Goal: Task Accomplishment & Management: Use online tool/utility

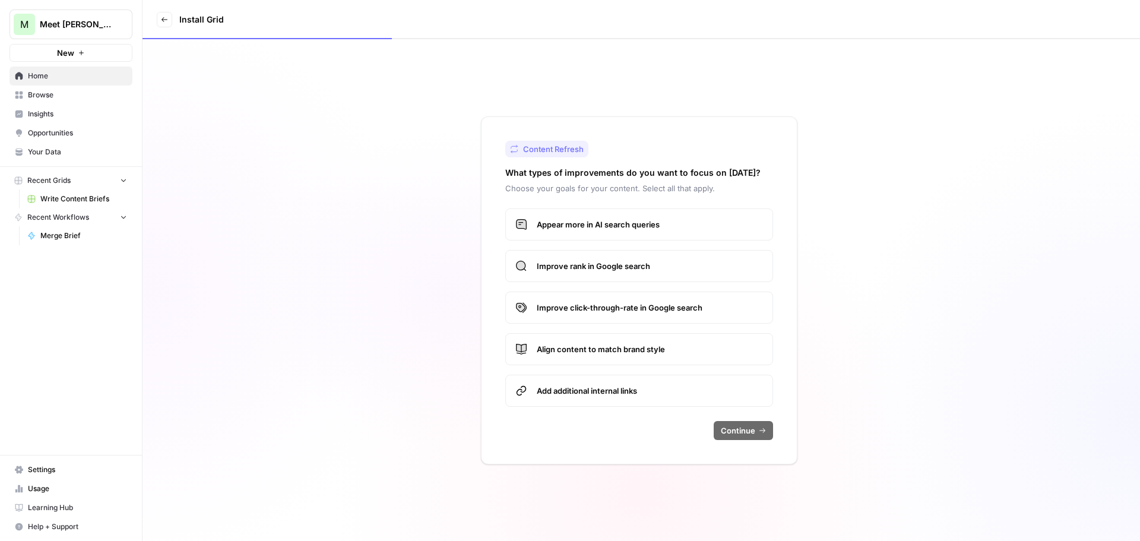
click at [576, 268] on span "Improve rank in Google search" at bounding box center [650, 266] width 226 height 12
click at [735, 425] on span "Continue" at bounding box center [738, 431] width 34 height 12
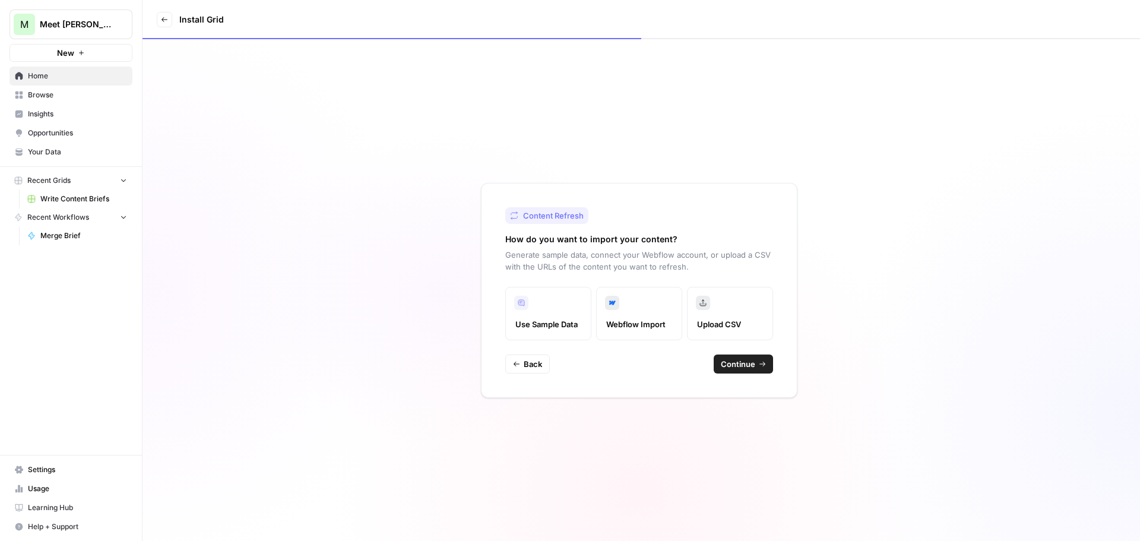
click at [528, 324] on span "Use Sample Data" at bounding box center [548, 324] width 66 height 12
click at [619, 301] on label "Webflow Import" at bounding box center [639, 313] width 86 height 53
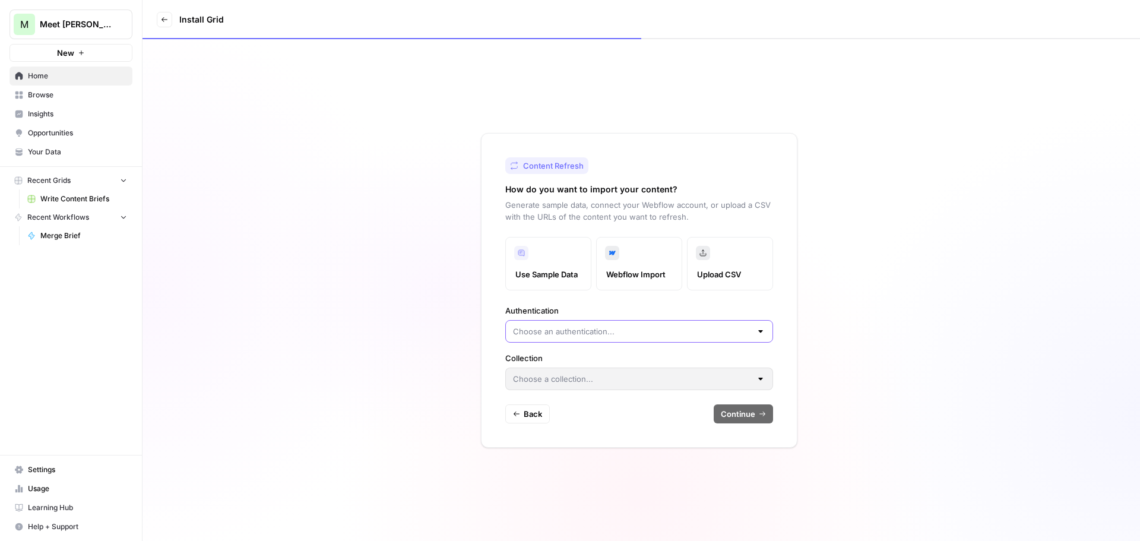
click at [630, 332] on input "Authentication" at bounding box center [632, 331] width 238 height 12
click at [541, 256] on label "Use Sample Data" at bounding box center [548, 263] width 86 height 53
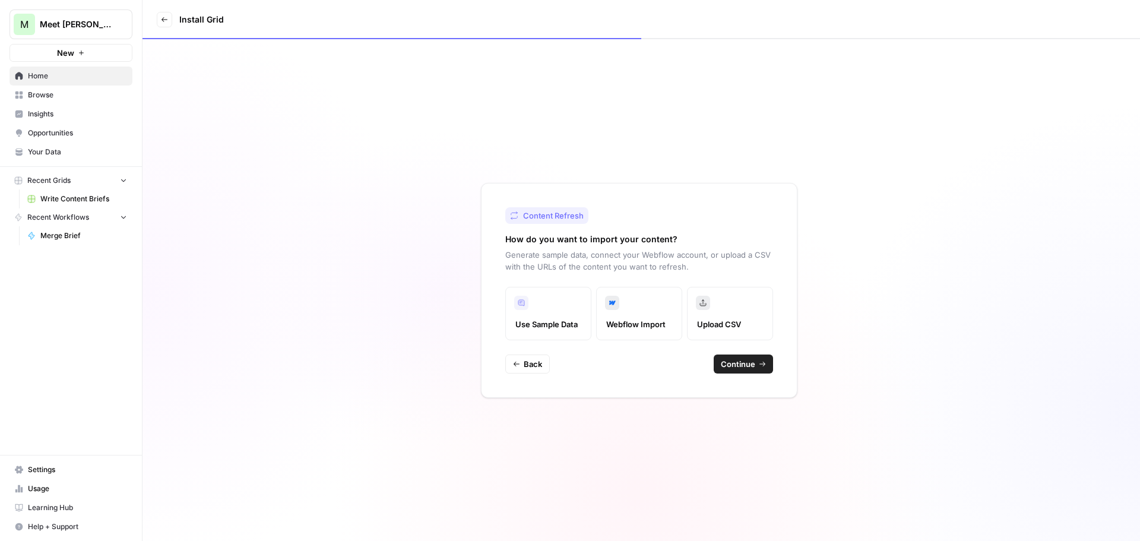
click at [734, 362] on span "Continue" at bounding box center [738, 364] width 34 height 12
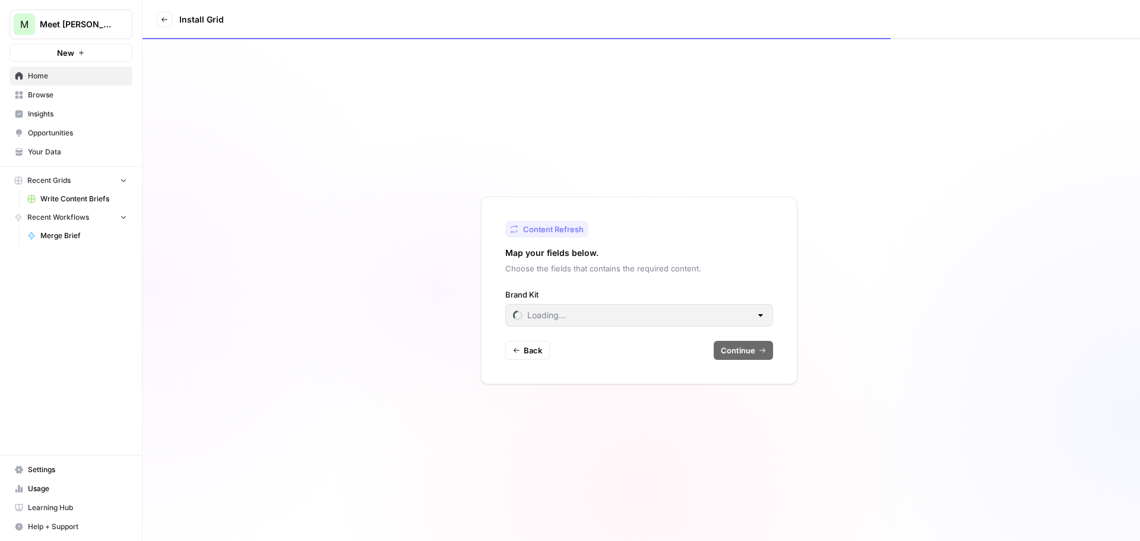
type input "Meet [PERSON_NAME]"
click at [746, 349] on span "Continue" at bounding box center [738, 350] width 34 height 12
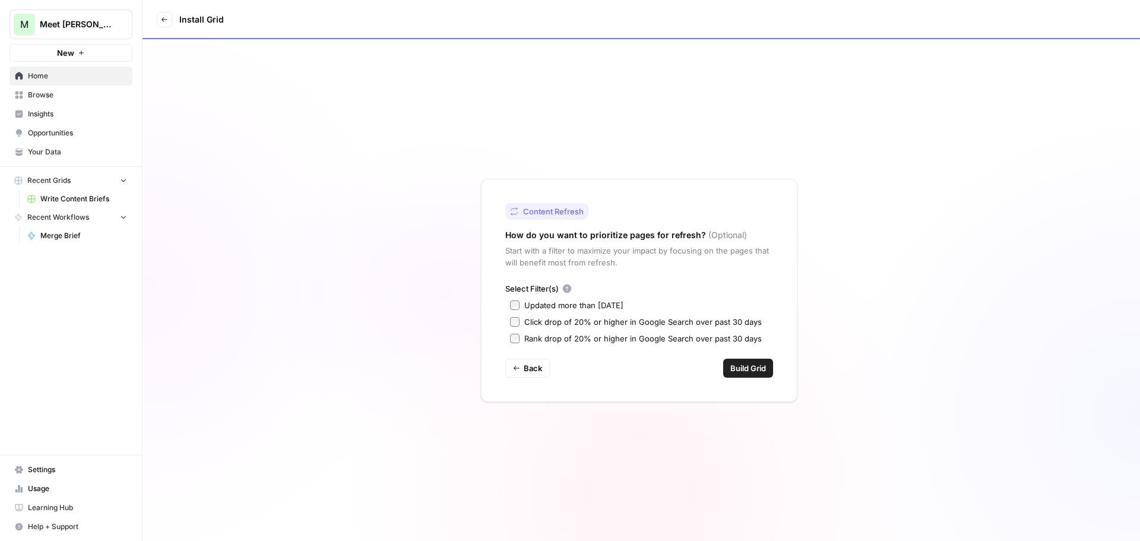
click at [531, 365] on span "Back" at bounding box center [533, 368] width 18 height 12
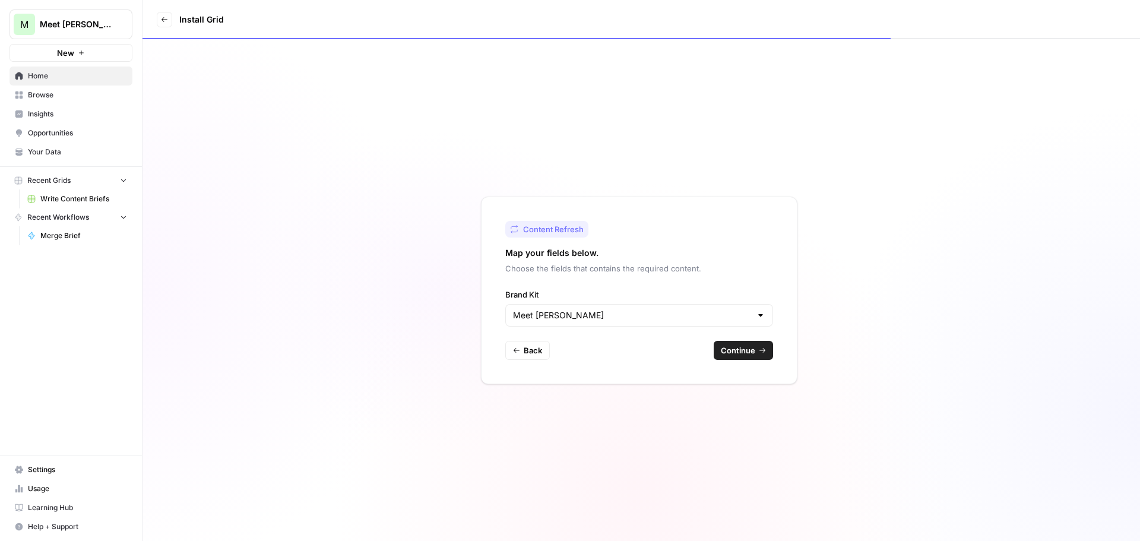
click at [530, 349] on span "Back" at bounding box center [533, 350] width 18 height 12
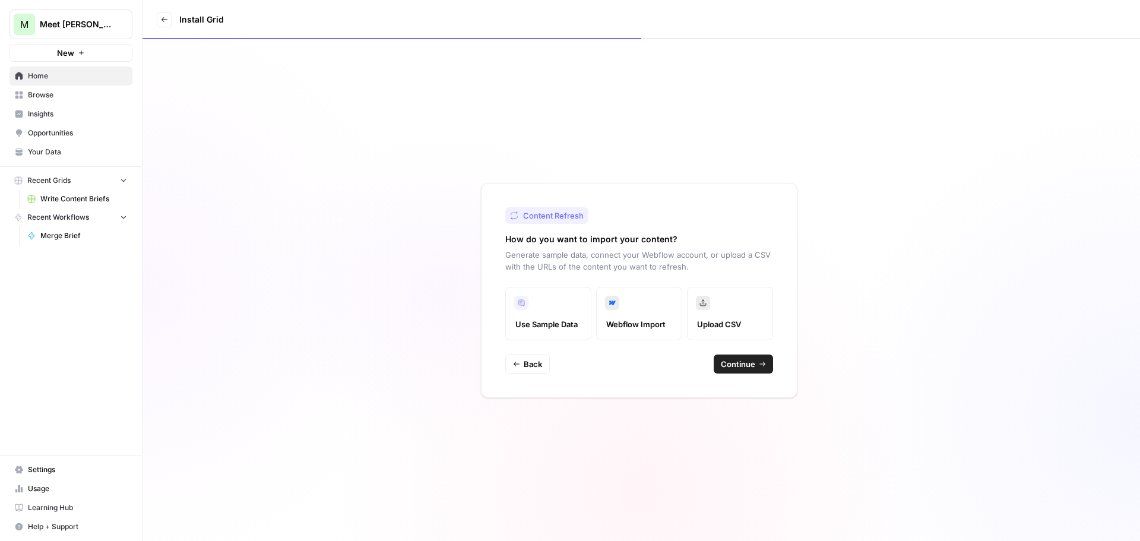
click at [536, 360] on span "Back" at bounding box center [533, 364] width 18 height 12
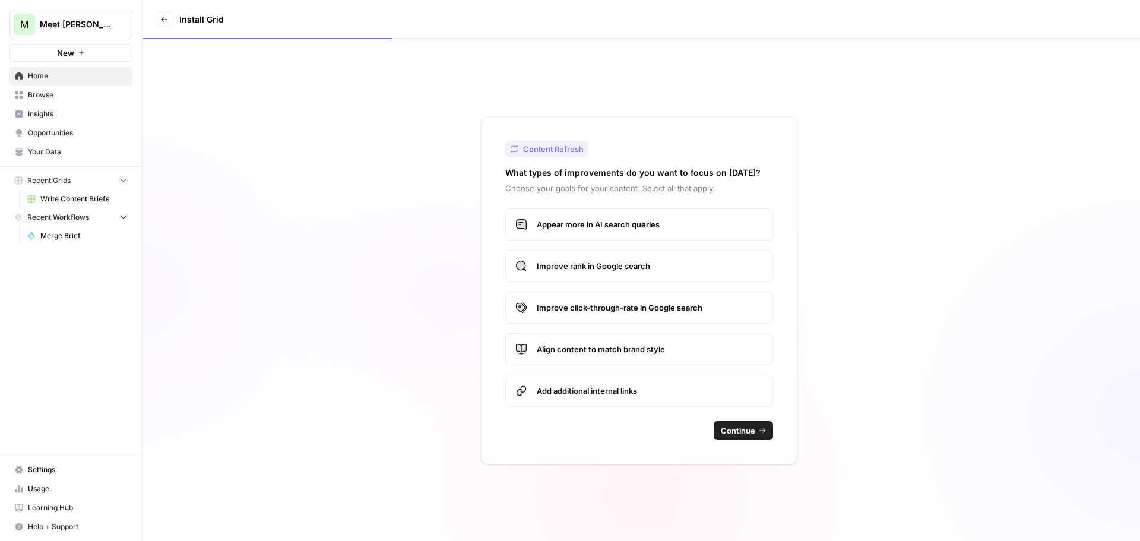
click at [582, 346] on span "Align content to match brand style" at bounding box center [650, 349] width 226 height 12
click at [749, 430] on span "Continue" at bounding box center [738, 431] width 34 height 12
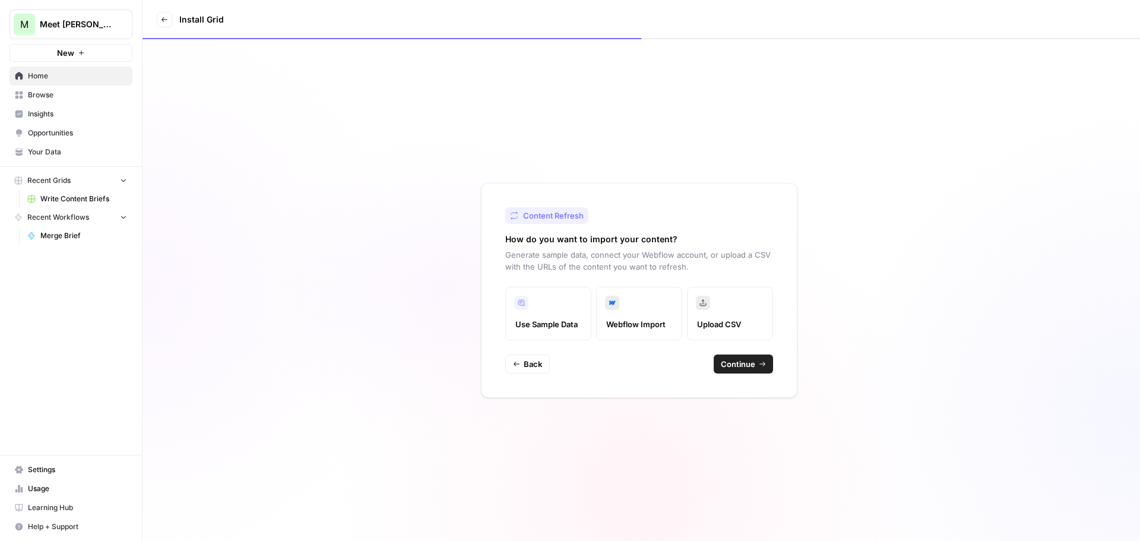
click at [518, 363] on icon "button" at bounding box center [516, 363] width 7 height 7
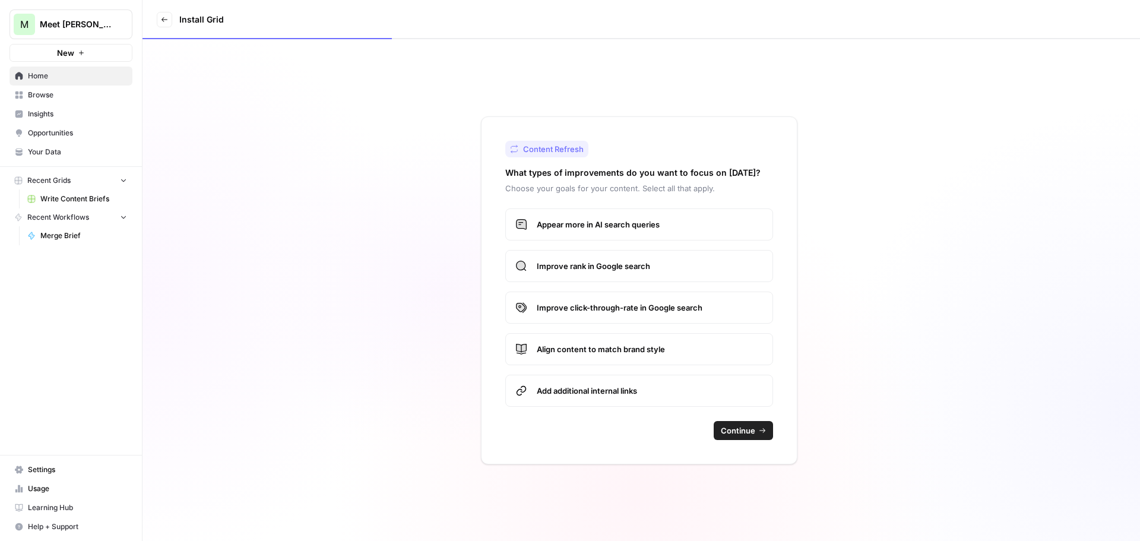
click at [554, 308] on span "Improve click-through-rate in Google search" at bounding box center [650, 308] width 226 height 12
click at [748, 428] on span "Continue" at bounding box center [738, 431] width 34 height 12
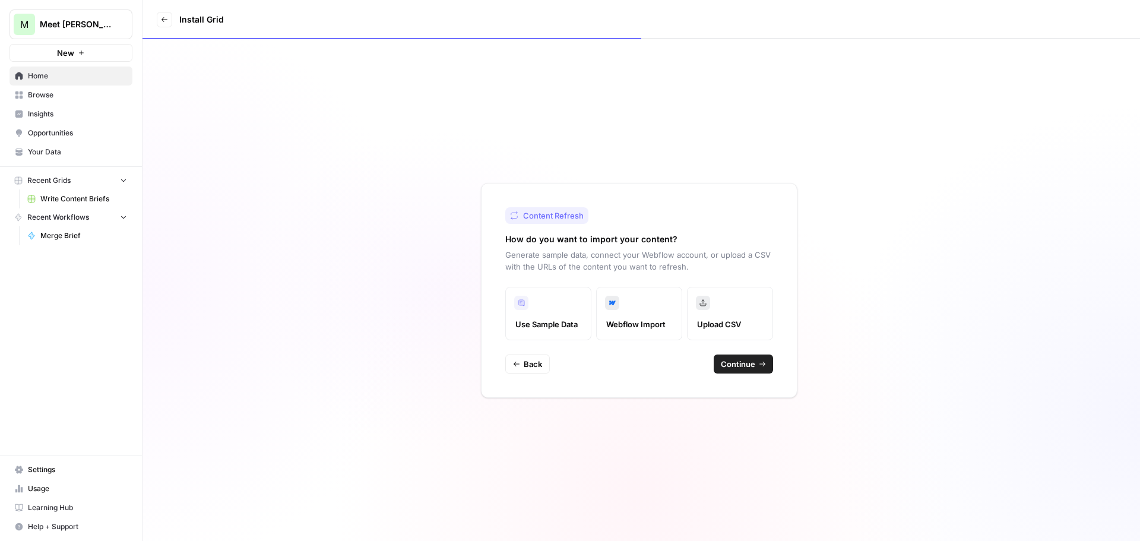
click at [616, 308] on icon at bounding box center [612, 303] width 14 height 14
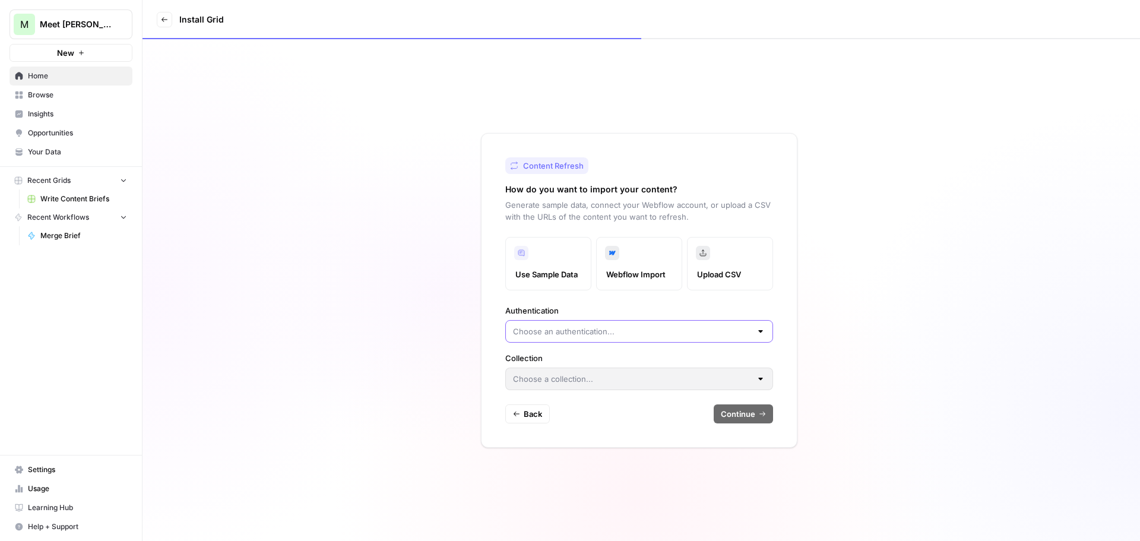
click at [596, 332] on input "Authentication" at bounding box center [632, 331] width 238 height 12
click at [550, 365] on span "Create new" at bounding box center [643, 361] width 230 height 12
